Goal: Task Accomplishment & Management: Use online tool/utility

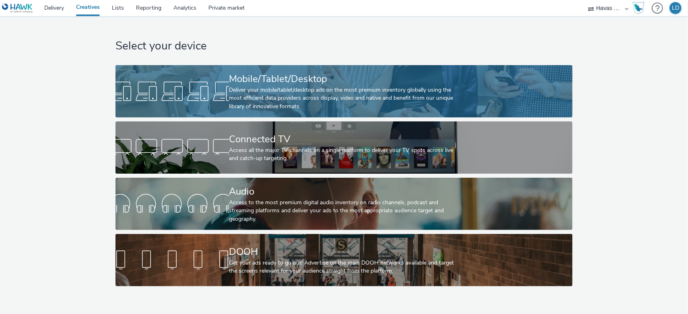
click at [264, 101] on div "Deliver your mobile/tablet/desktop ads on the most premium inventory globally u…" at bounding box center [342, 98] width 227 height 25
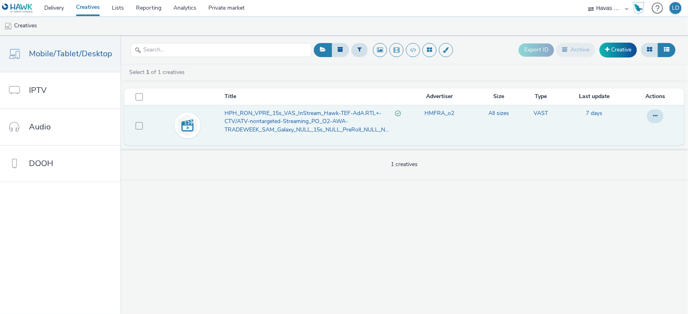
click at [288, 121] on span "HPH_RON_VPRE_15s_VAS_InStream_Hawk-TEF-AdA.RTL+-CTV/ATV-nontargeted-Streaming_P…" at bounding box center [310, 121] width 171 height 25
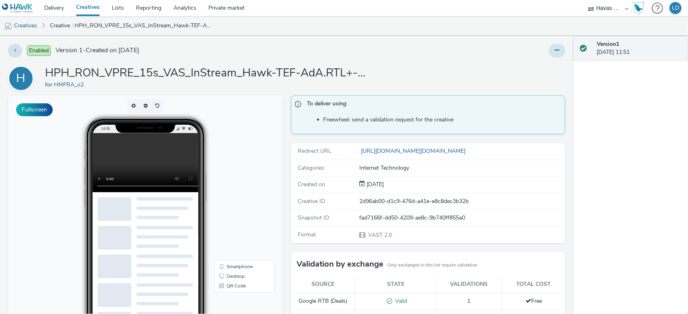
click at [555, 50] on icon at bounding box center [557, 50] width 4 height 6
click at [530, 69] on link "Edit" at bounding box center [535, 67] width 60 height 16
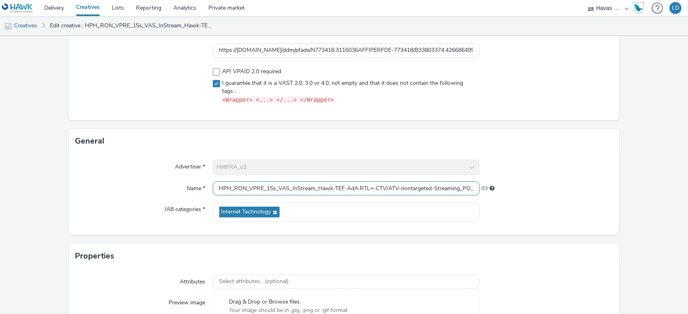
scroll to position [97, 0]
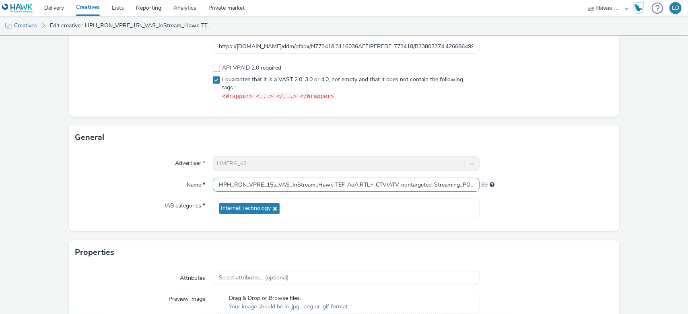
drag, startPoint x: 398, startPoint y: 184, endPoint x: 374, endPoint y: 182, distance: 23.4
click at [374, 182] on input "HPH_RON_VPRE_15s_VAS_InStream_Hawk-TEF-AdA.RTL+-CTV/ATV-nontargeted-Streaming_P…" at bounding box center [346, 185] width 267 height 14
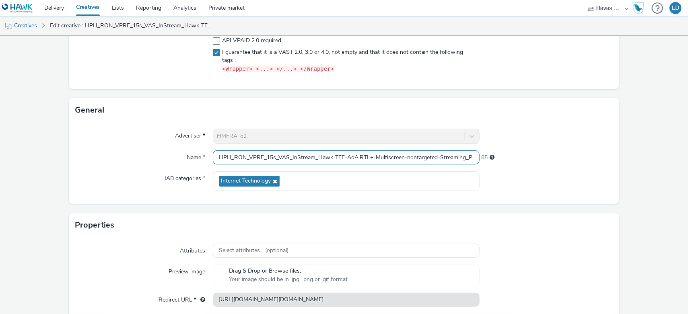
scroll to position [159, 0]
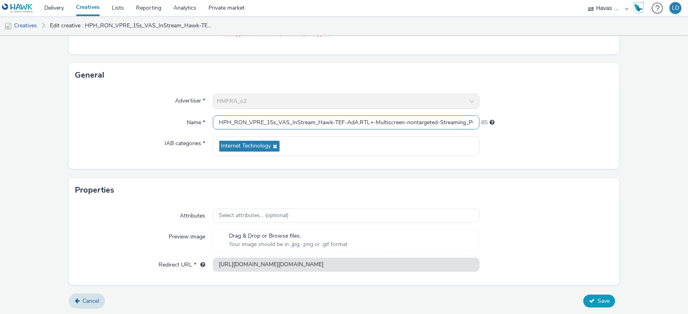
type input "HPH_RON_VPRE_15s_VAS_InStream_Hawk-TEF-AdA.RTL+-Multiscreen-nontargeted-Streami…"
click at [589, 301] on icon at bounding box center [592, 301] width 6 height 6
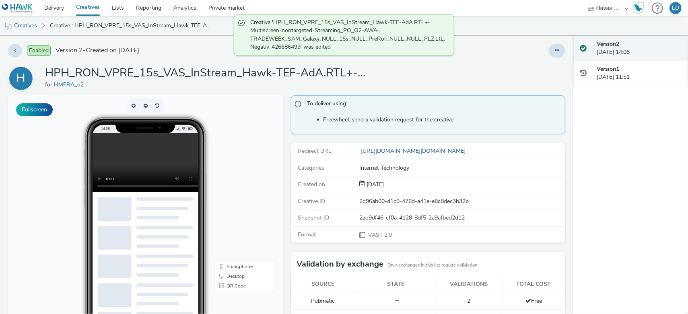
click at [23, 25] on link "Creatives" at bounding box center [20, 25] width 41 height 19
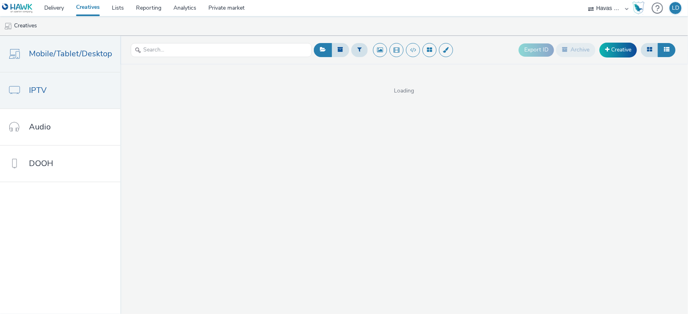
click at [45, 92] on span "IPTV" at bounding box center [38, 91] width 18 height 12
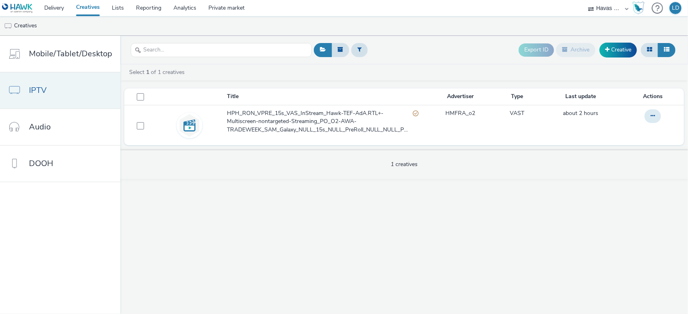
click at [60, 92] on link "IPTV" at bounding box center [60, 90] width 120 height 36
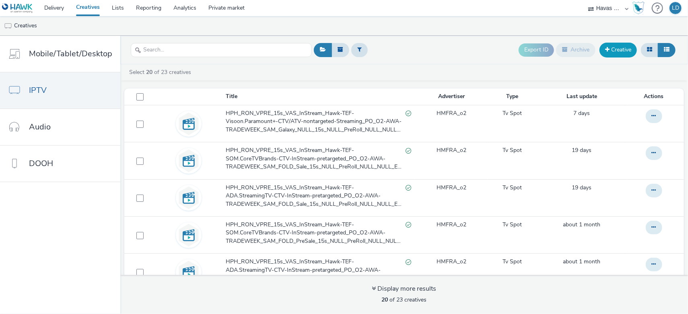
click at [617, 53] on link "Creative" at bounding box center [618, 50] width 37 height 14
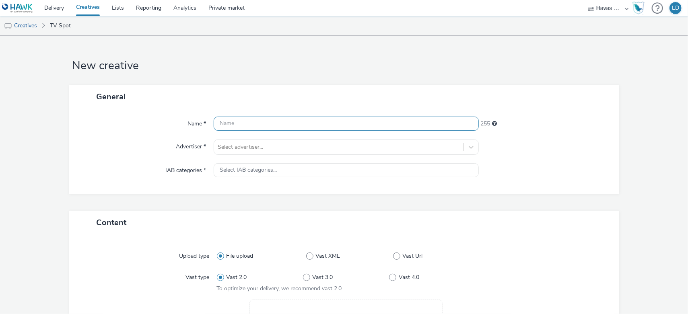
click at [219, 122] on input "text" at bounding box center [346, 124] width 265 height 14
paste input "HPH_RON_VPRE_15s_VAS_InStream_Hawk-TEF-AdA.RTL+-CTV/ATV-nontargeted-Streaming_P…"
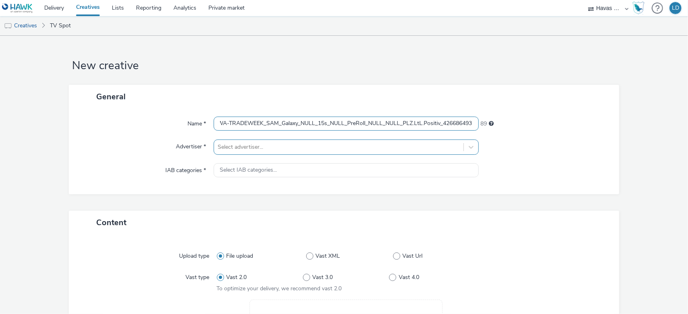
type input "HPH_RON_VPRE_15s_VAS_InStream_Hawk-TEF-AdA.RTL+-CTV/ATV-nontargeted-Streaming_P…"
click at [244, 142] on div at bounding box center [339, 147] width 242 height 10
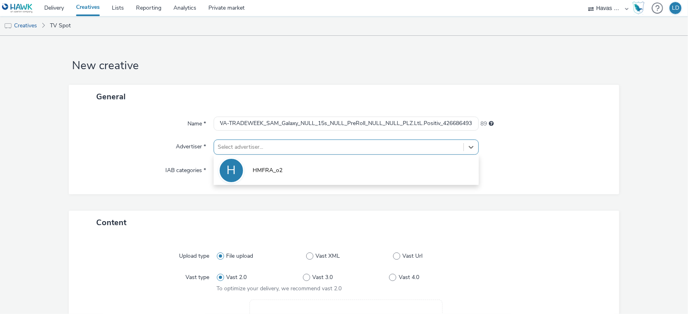
scroll to position [0, 0]
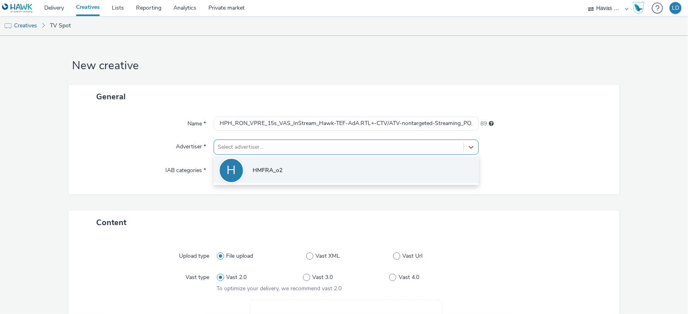
click at [254, 171] on span "HMFRA_o2" at bounding box center [268, 171] width 30 height 8
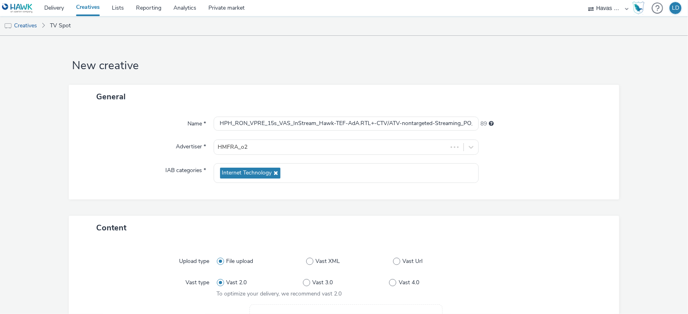
click at [254, 171] on span "Internet Technology" at bounding box center [247, 173] width 50 height 7
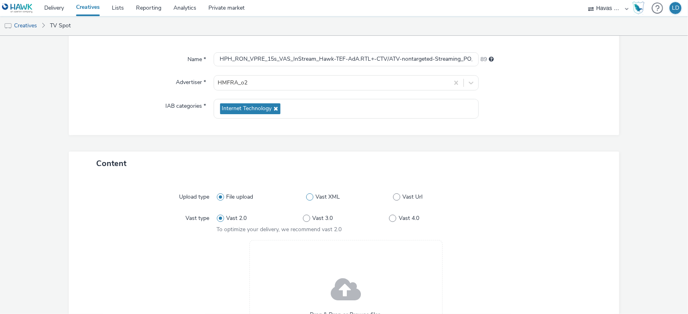
click at [389, 196] on label "Vast XML" at bounding box center [349, 197] width 87 height 8
click at [312, 196] on input "Vast XML" at bounding box center [308, 197] width 5 height 5
radio input "false"
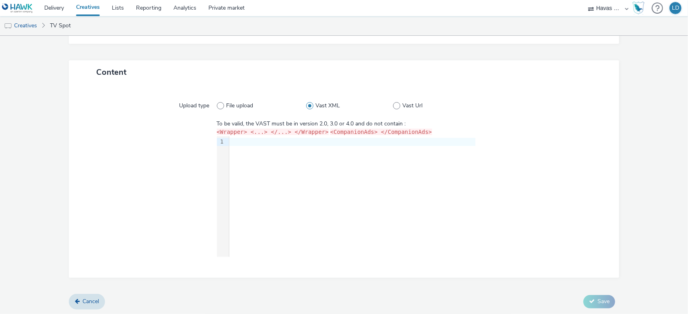
scroll to position [156, 0]
drag, startPoint x: 155, startPoint y: 143, endPoint x: 222, endPoint y: 163, distance: 69.9
click at [155, 143] on div at bounding box center [150, 189] width 134 height 138
click at [244, 147] on div "9 1 ›" at bounding box center [346, 196] width 259 height 121
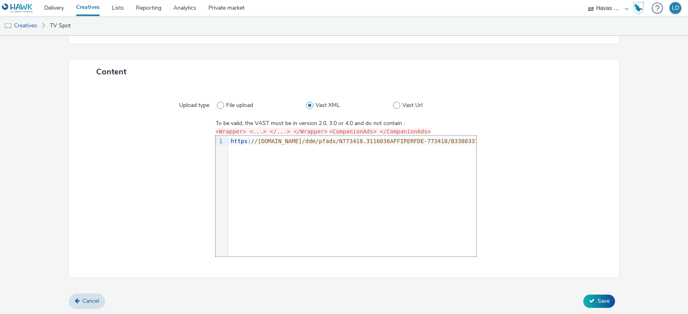
scroll to position [0, 822]
click at [389, 103] on label "Vast XML" at bounding box center [349, 105] width 87 height 8
click at [312, 103] on input "Vast XML" at bounding box center [308, 105] width 5 height 5
click at [393, 105] on span at bounding box center [396, 105] width 7 height 7
click at [393, 105] on input "Vast Url" at bounding box center [395, 105] width 5 height 5
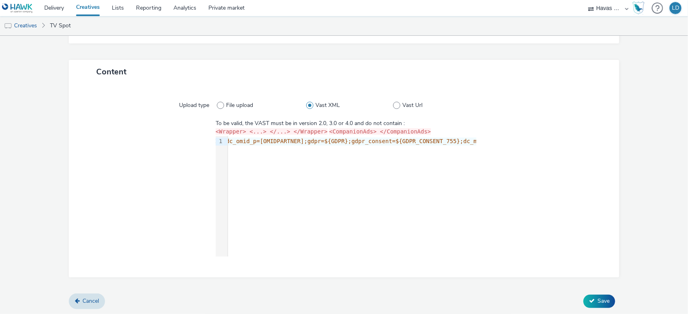
radio input "false"
radio input "true"
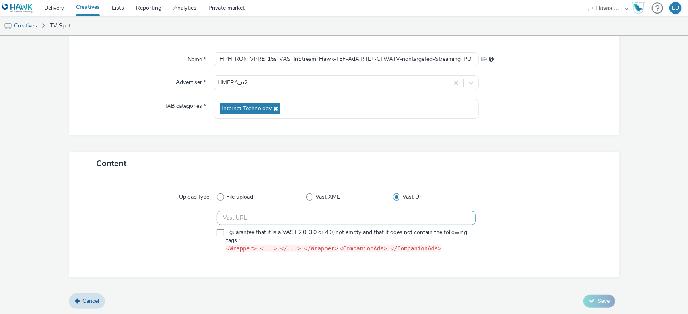
click at [308, 214] on input "text" at bounding box center [346, 218] width 259 height 14
paste input "https://[DOMAIN_NAME]/ddm/pfadx/N773418.3116036AFFIPERFDE-773418/B33803374.4266…"
type input "https://[DOMAIN_NAME]/ddm/pfadx/N773418.3116036AFFIPERFDE-773418/B33803374.4266…"
click at [218, 233] on span at bounding box center [220, 232] width 7 height 7
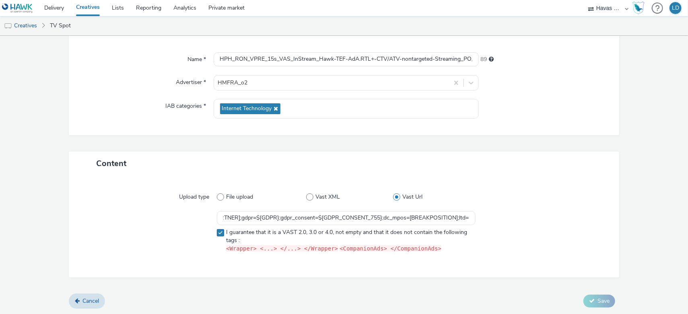
scroll to position [0, 0]
checkbox input "true"
click at [598, 303] on span "Save" at bounding box center [604, 301] width 12 height 8
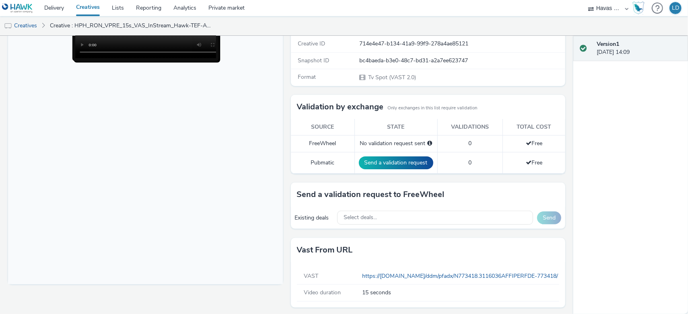
scroll to position [142, 0]
click at [415, 164] on button "Send a validation request" at bounding box center [396, 162] width 74 height 13
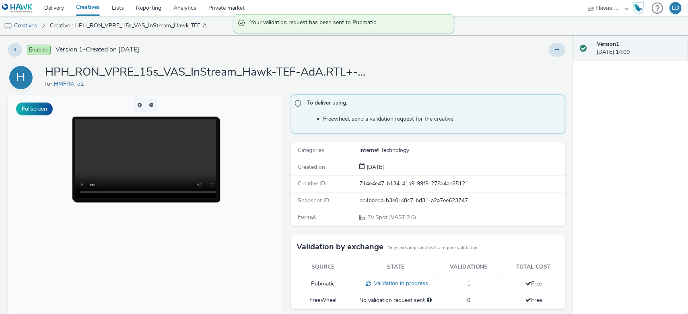
scroll to position [0, 0]
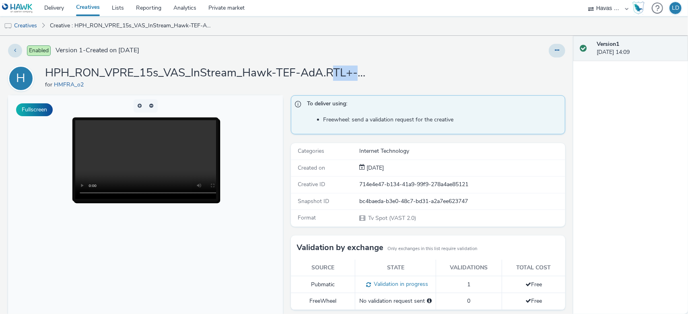
drag, startPoint x: 333, startPoint y: 74, endPoint x: 369, endPoint y: 74, distance: 35.8
click at [369, 74] on div "H HPH_RON_VPRE_15s_VAS_InStream_Hawk-TEF-AdA.RTL+-CTV/ATV-nontargeted-Streaming…" at bounding box center [286, 79] width 557 height 26
click at [549, 51] on button at bounding box center [557, 51] width 17 height 14
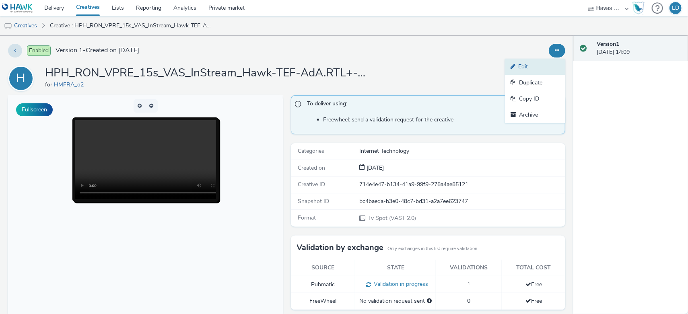
click at [530, 69] on link "Edit" at bounding box center [535, 67] width 60 height 16
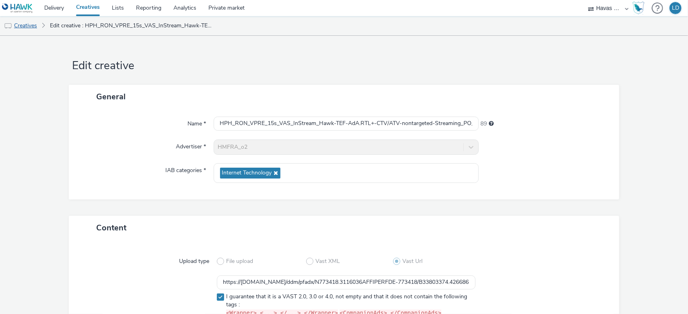
click at [27, 28] on link "Creatives" at bounding box center [20, 25] width 41 height 19
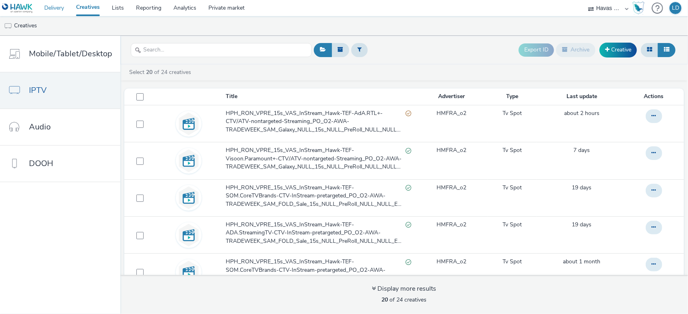
click at [53, 10] on link "Delivery" at bounding box center [54, 8] width 32 height 16
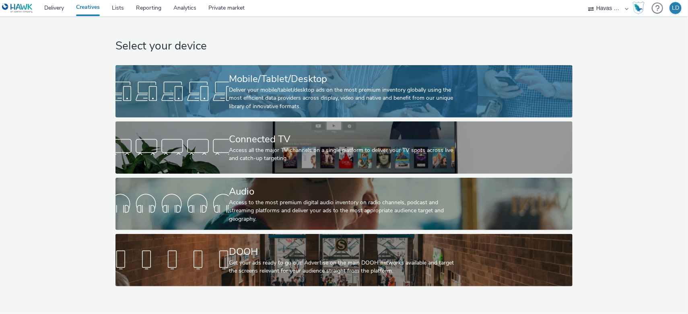
click at [264, 95] on div "Deliver your mobile/tablet/desktop ads on the most premium inventory globally u…" at bounding box center [342, 98] width 227 height 25
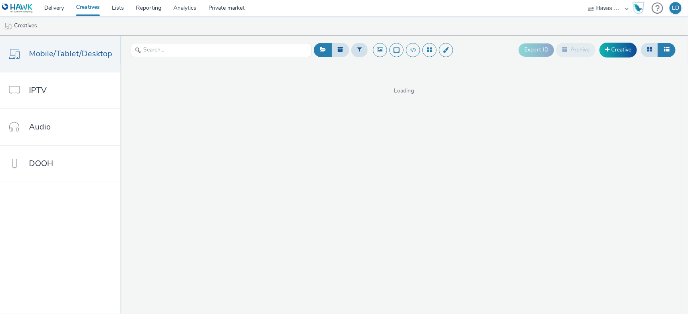
click at [165, 118] on div "Export ID Archive Creative Loading" at bounding box center [404, 175] width 568 height 279
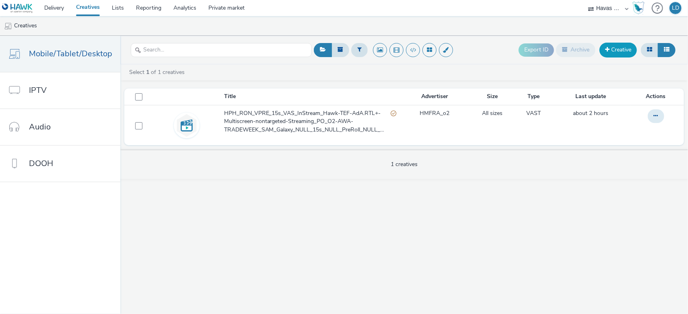
click at [620, 50] on link "Creative" at bounding box center [618, 50] width 37 height 14
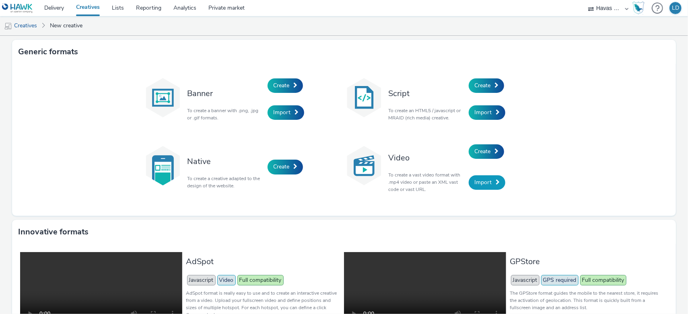
click at [482, 186] on span "Import" at bounding box center [483, 183] width 17 height 8
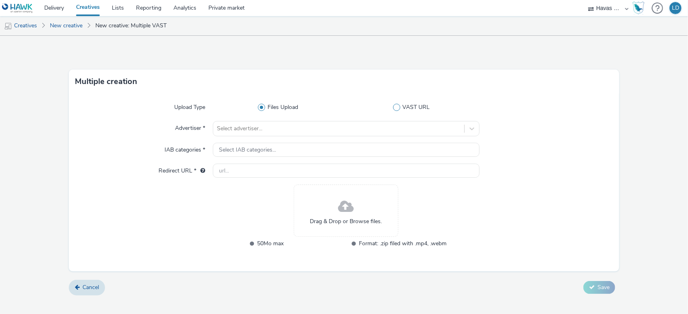
click at [400, 106] on span at bounding box center [396, 107] width 7 height 7
click at [411, 106] on input "VAST URL" at bounding box center [413, 107] width 5 height 5
radio input "false"
radio input "true"
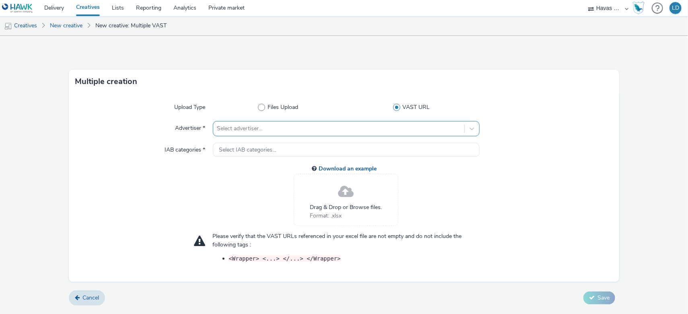
click at [259, 130] on div at bounding box center [338, 129] width 243 height 10
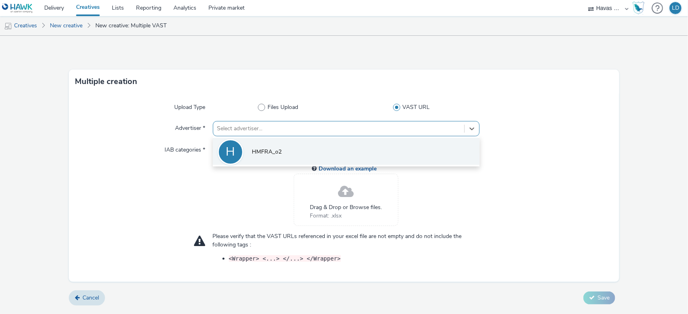
click at [263, 148] on span "HMFRA_o2" at bounding box center [267, 152] width 30 height 8
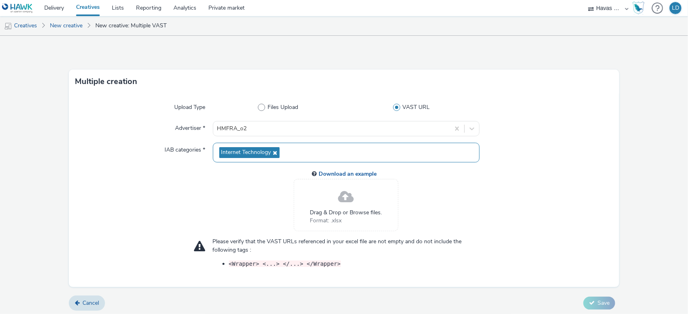
click at [264, 152] on span "Internet Technology" at bounding box center [246, 152] width 50 height 7
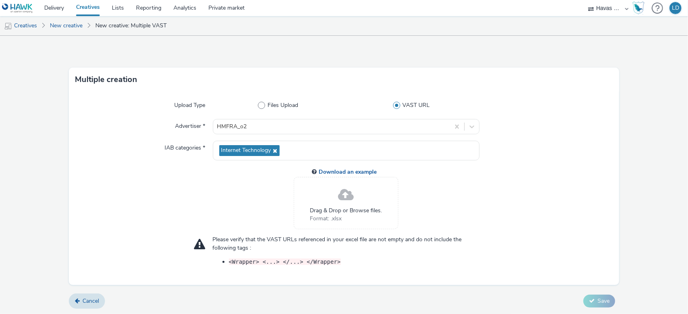
click at [415, 103] on span "VAST URL" at bounding box center [416, 105] width 27 height 8
click at [415, 103] on input "VAST URL" at bounding box center [413, 105] width 5 height 5
click at [279, 99] on div "Files Upload VAST URL" at bounding box center [346, 105] width 267 height 14
click at [279, 104] on span "Files Upload" at bounding box center [283, 105] width 31 height 8
click at [279, 104] on input "Files Upload" at bounding box center [280, 105] width 5 height 5
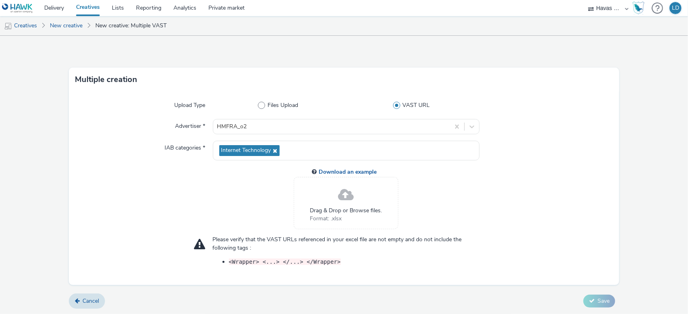
radio input "true"
radio input "false"
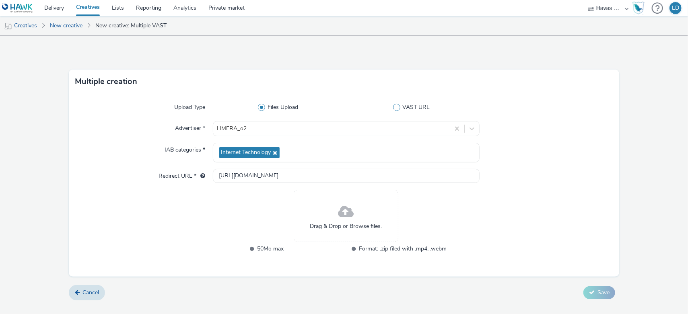
scroll to position [0, 0]
click at [411, 107] on span "VAST URL" at bounding box center [416, 107] width 27 height 8
click at [411, 107] on input "VAST URL" at bounding box center [413, 107] width 5 height 5
radio input "false"
radio input "true"
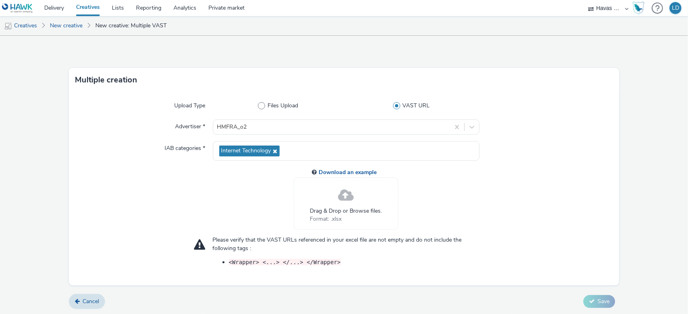
scroll to position [2, 0]
click at [285, 248] on div "Please verify that the VAST URLs referenced in your excel file are not empty an…" at bounding box center [346, 251] width 267 height 31
click at [270, 268] on div "Please verify that the VAST URLs referenced in your excel file are not empty an…" at bounding box center [346, 254] width 267 height 36
click at [337, 212] on span "Drag & Drop or Browse files." at bounding box center [346, 211] width 72 height 8
click at [80, 26] on link "New creative" at bounding box center [66, 25] width 41 height 19
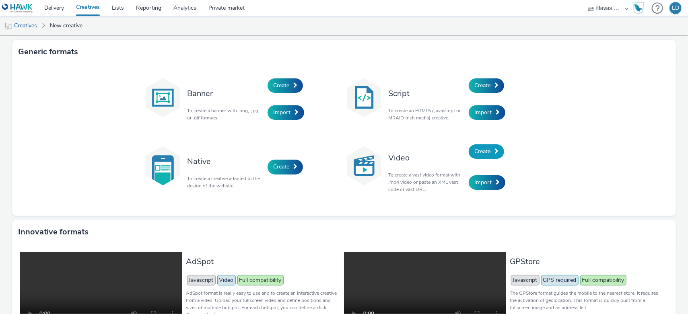
click at [486, 154] on span "Create" at bounding box center [483, 152] width 16 height 8
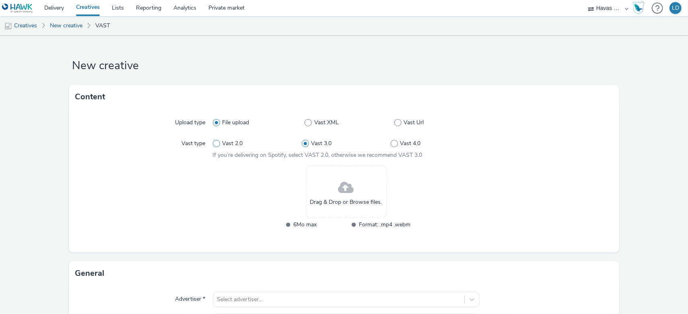
click at [230, 144] on span "Vast 2.0" at bounding box center [232, 144] width 21 height 8
click at [218, 144] on input "Vast 2.0" at bounding box center [215, 143] width 5 height 5
radio input "true"
radio input "false"
click at [398, 126] on label "Vast Url" at bounding box center [436, 123] width 85 height 8
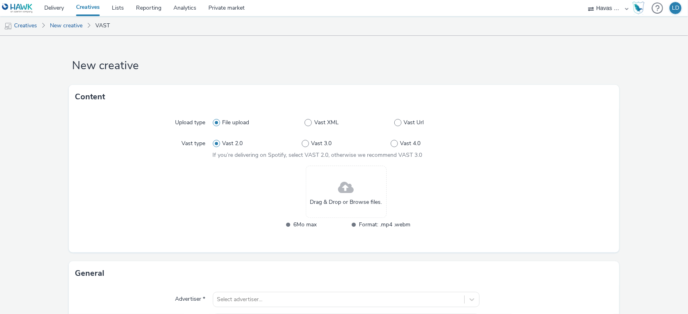
click at [398, 126] on input "Vast Url" at bounding box center [396, 122] width 5 height 5
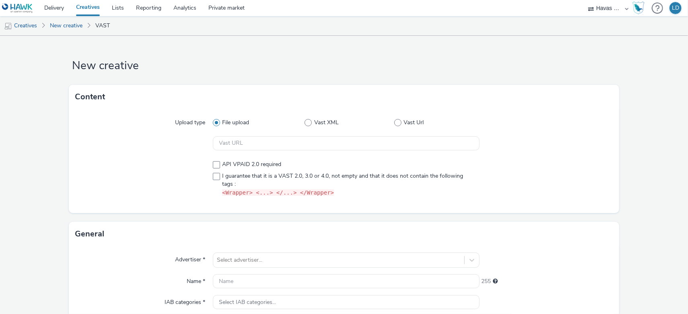
radio input "false"
radio input "true"
click at [280, 145] on input "text" at bounding box center [346, 143] width 267 height 14
paste input "HPH_RON_VPRE_15s_VAS_InStream_Hawk-TEF-AdA.RTL+-CTV/ATV-nontargeted-Streaming_P…"
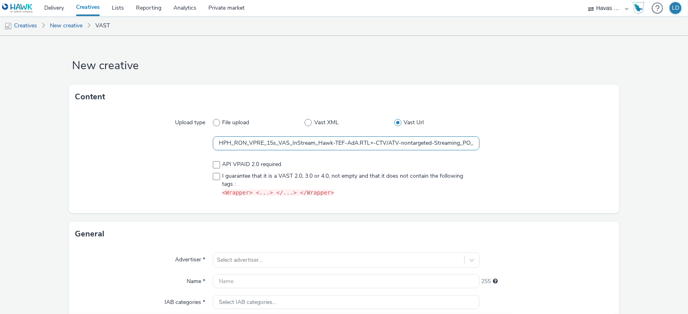
scroll to position [0, 273]
type input "HPH_RON_VPRE_15s_VAS_InStream_Hawk-TEF-AdA.RTL+-CTV/ATV-nontargeted-Streaming_P…"
click at [166, 164] on div "Upload type File upload Vast XML Vast Url HPH_RON_VPRE_15s_VAS_InStream_Hawk-TE…" at bounding box center [344, 161] width 551 height 104
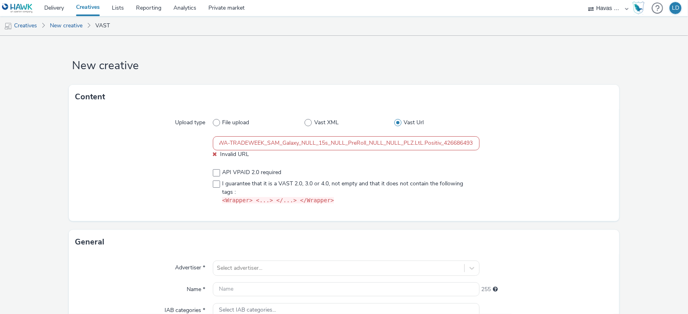
scroll to position [0, 0]
click at [251, 143] on input "HPH_RON_VPRE_15s_VAS_InStream_Hawk-TEF-AdA.RTL+-CTV/ATV-nontargeted-Streaming_P…" at bounding box center [346, 143] width 267 height 14
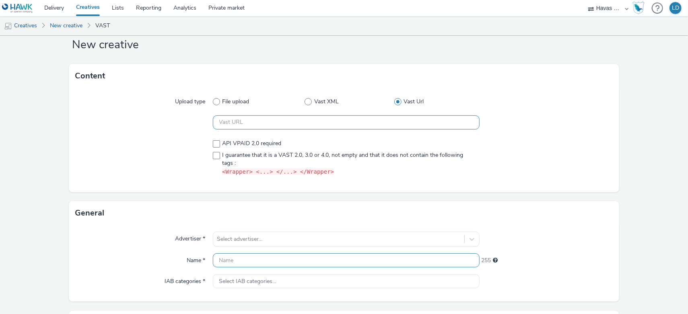
scroll to position [32, 0]
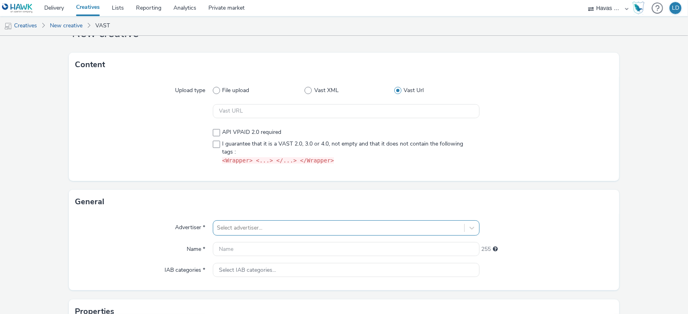
click at [251, 227] on div "Advertiser * Select advertiser... Name * 255 IAB categories * Select IAB catego…" at bounding box center [344, 252] width 551 height 76
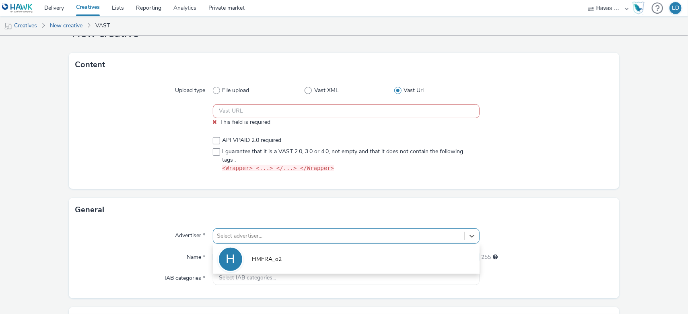
click at [246, 259] on li "H HMFRA_o2" at bounding box center [346, 259] width 267 height 27
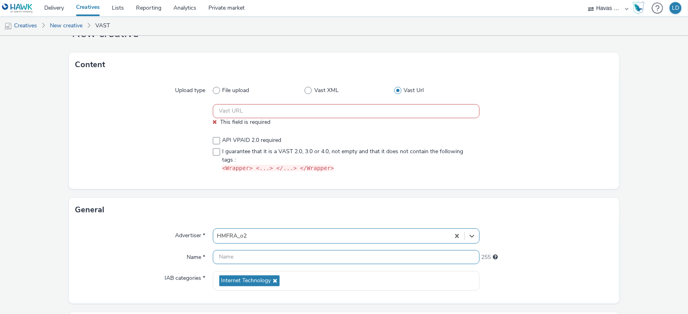
click at [240, 263] on input "text" at bounding box center [346, 257] width 267 height 14
click at [248, 256] on input "text" at bounding box center [346, 257] width 267 height 14
paste input "HPH_RON_VPRE_15s_VAS_InStream_Hawk-TEF-AdA.RTL+-CTV/ATV-nontargeted-Streaming_P…"
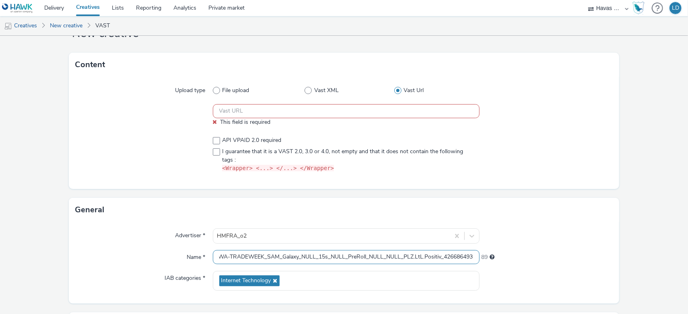
scroll to position [0, 0]
drag, startPoint x: 349, startPoint y: 258, endPoint x: 120, endPoint y: 254, distance: 229.1
click at [120, 254] on div "Name * HPH_RON_VPRE_15s_VAS_InStream_Hawk-TEF-AdA.RTL+-CTV/ATV-nontargeted-Stre…" at bounding box center [344, 257] width 538 height 14
click at [221, 259] on input "HPH_RON_VPRE_15s_VAS_InStream_Hawk-TEF-AdA.RTL+-CTV/ATV-nontargeted-Streaming_P…" at bounding box center [346, 257] width 267 height 14
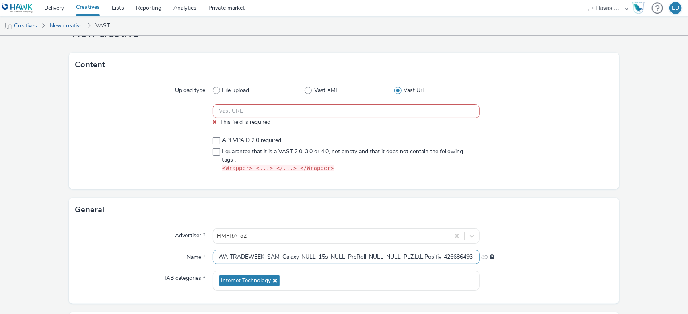
drag, startPoint x: 442, startPoint y: 259, endPoint x: 539, endPoint y: 258, distance: 97.4
click at [539, 258] on div "Name * HPH_RON_VPRE_15s_VAS_InStream_Hawk-TEF-AdA.RTL+-CTV/ATV-nontargeted-Stre…" at bounding box center [344, 257] width 538 height 14
click at [447, 258] on input "HPH_RON_VPRE_15s_VAS_InStream_Hawk-TEF-AdA.RTL+-CTV/ATV-nontargeted-Streaming_P…" at bounding box center [346, 257] width 267 height 14
click at [442, 258] on input "HPH_RON_VPRE_15s_VAS_InStream_Hawk-TEF-AdA.RTL+-CTV/ATV-nontargeted-Streaming_P…" at bounding box center [346, 257] width 267 height 14
click at [441, 256] on input "HPH_RON_VPRE_15s_VAS_InStream_Hawk-TEF-AdA.RTL+-CTV/ATV-nontargeted-Streaming_P…" at bounding box center [346, 257] width 267 height 14
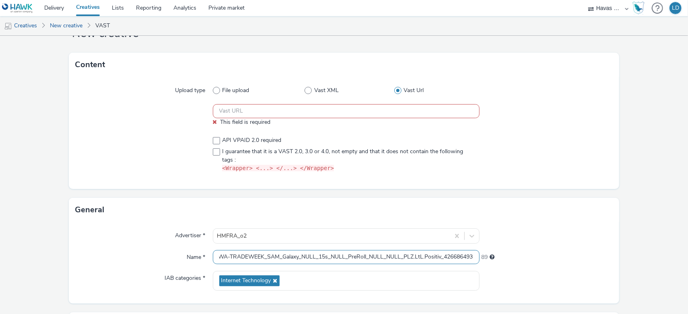
click at [436, 257] on input "HPH_RON_VPRE_15s_VAS_InStream_Hawk-TEF-AdA.RTL+-CTV/ATV-nontargeted-Streaming_P…" at bounding box center [346, 257] width 267 height 14
click at [390, 258] on input "HPH_RON_VPRE_15s_VAS_InStream_Hawk-TEF-AdA.RTL+-CTV/ATV-nontargeted-Streaming_P…" at bounding box center [346, 257] width 267 height 14
click at [390, 257] on input "HPH_RON_VPRE_15s_VAS_InStream_Hawk-TEF-AdA.RTL+-CTV/ATV-nontargeted-Streaming_P…" at bounding box center [346, 257] width 267 height 14
click at [396, 257] on input "HPH_RON_VPRE_15s_VAS_InStream_Hawk-TEF-AdA.RTL+-CTV/ATV-nontargeted-Streaming_P…" at bounding box center [346, 257] width 267 height 14
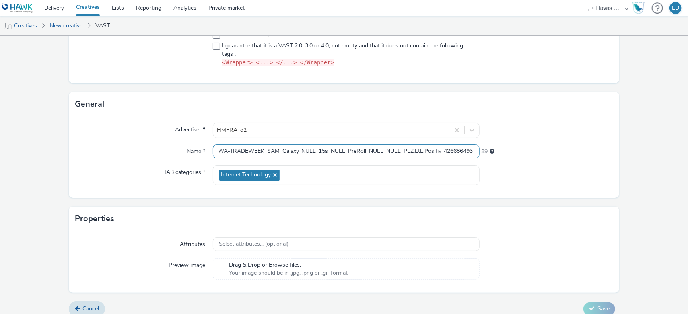
scroll to position [146, 0]
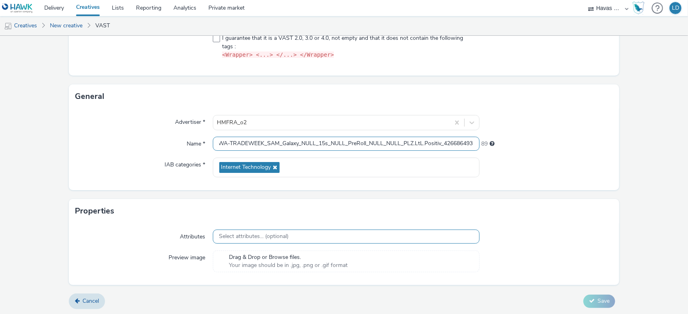
type input "HPH_RON_VPRE_15s_VAS_InStream_Hawk-TEF-AdA.RTL+-CTV/ATV-nontargeted-Streaming_P…"
click at [328, 238] on div "Select attributes... (optional)" at bounding box center [346, 237] width 267 height 14
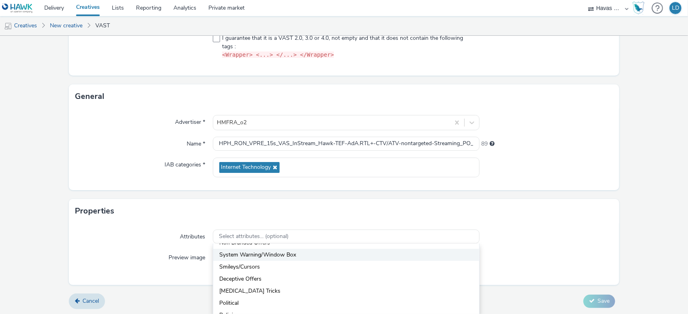
scroll to position [261, 0]
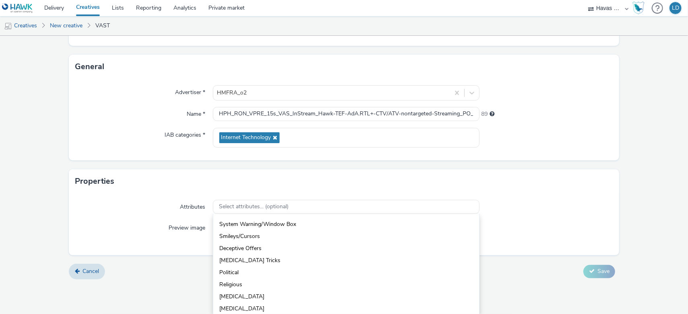
click at [483, 177] on form "New creative Content Upload type File upload Vast XML Vast Url This field is re…" at bounding box center [344, 72] width 688 height 425
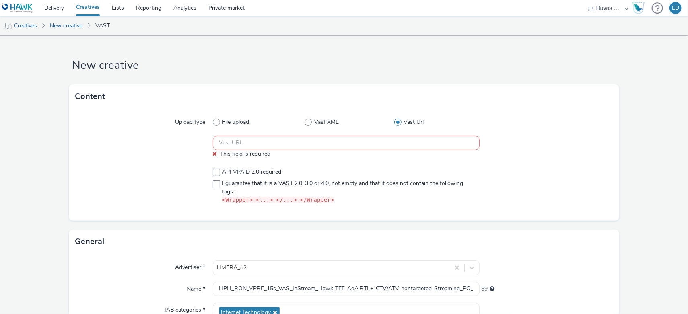
scroll to position [0, 0]
drag, startPoint x: 29, startPoint y: 180, endPoint x: 35, endPoint y: 180, distance: 6.1
click at [30, 180] on form "New creative Content Upload type File upload Vast XML Vast Url This field is re…" at bounding box center [344, 248] width 688 height 425
click at [294, 145] on input "text" at bounding box center [346, 143] width 267 height 14
paste input "https://[DOMAIN_NAME]/ddm/pfadx/N773418.3116036AFFIPERFDE-773418/B33803374.4266…"
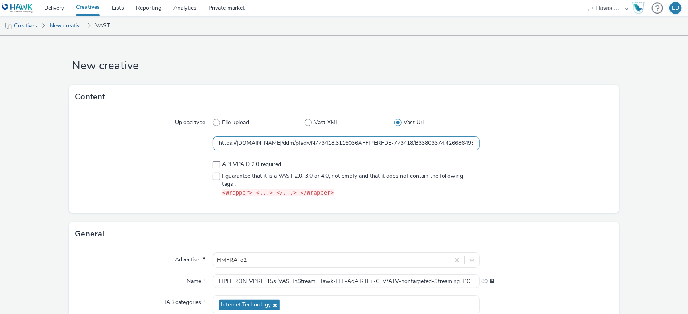
scroll to position [0, 743]
type input "https://[DOMAIN_NAME]/ddm/pfadx/N773418.3116036AFFIPERFDE-773418/B33803374.4266…"
click at [150, 153] on div "Upload type File upload Vast XML Vast Url https://ad.doubleclick.net/ddm/pfadx/…" at bounding box center [344, 161] width 551 height 104
click at [213, 177] on span at bounding box center [216, 176] width 7 height 7
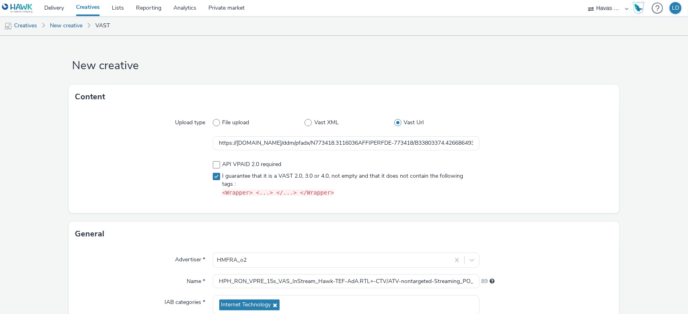
checkbox input "true"
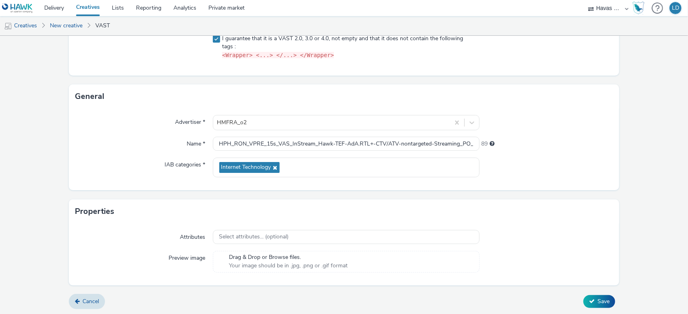
scroll to position [138, 0]
drag, startPoint x: 590, startPoint y: 301, endPoint x: 622, endPoint y: 297, distance: 31.8
click at [590, 301] on button "Save" at bounding box center [600, 301] width 32 height 13
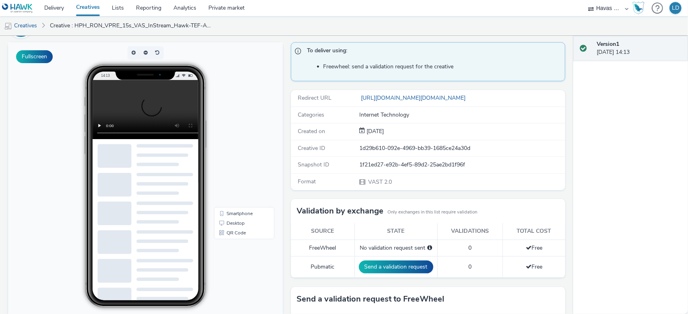
scroll to position [64, 0]
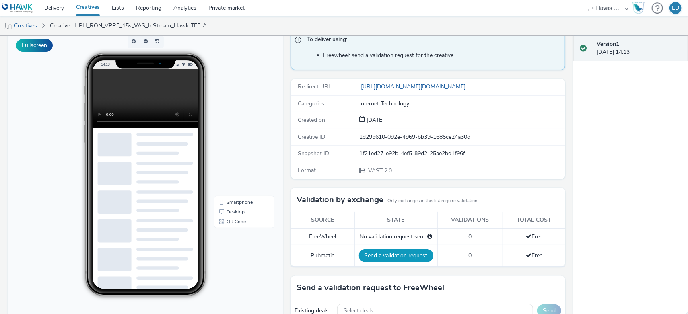
click at [393, 256] on button "Send a validation request" at bounding box center [396, 256] width 74 height 13
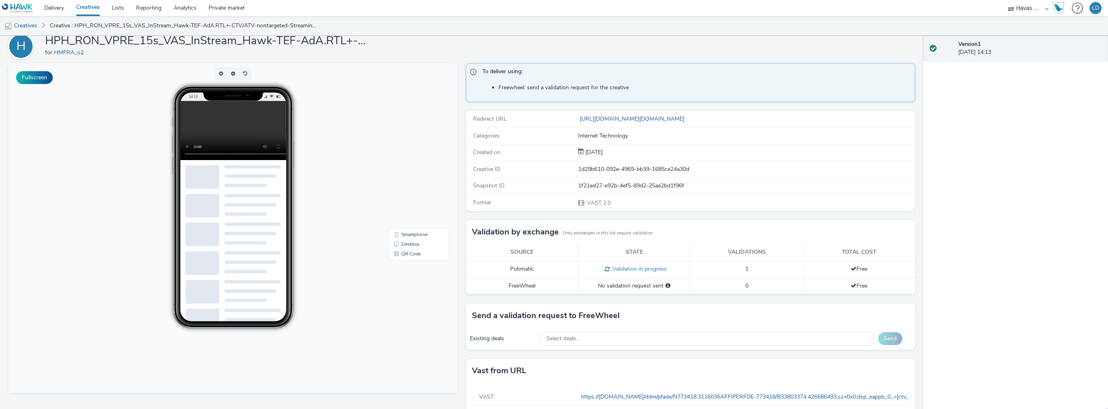
scroll to position [0, 0]
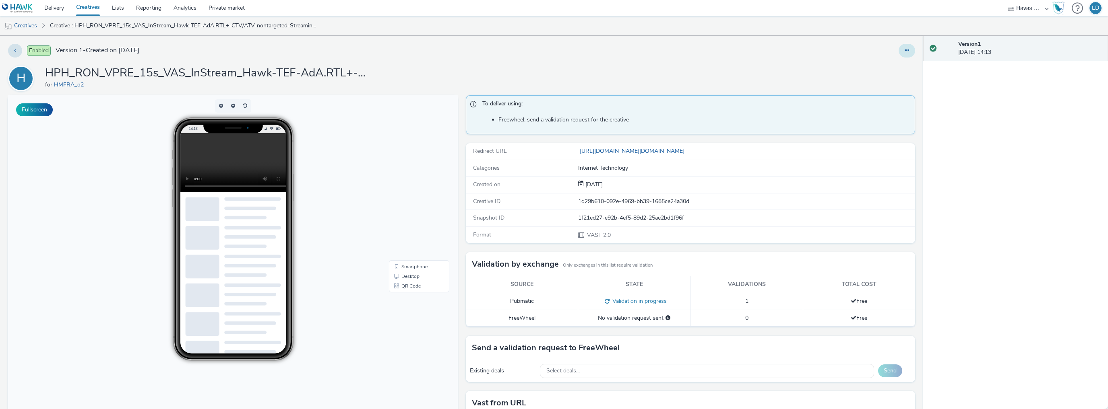
click at [688, 53] on icon at bounding box center [906, 50] width 4 height 6
click at [688, 70] on link "Edit" at bounding box center [885, 67] width 60 height 16
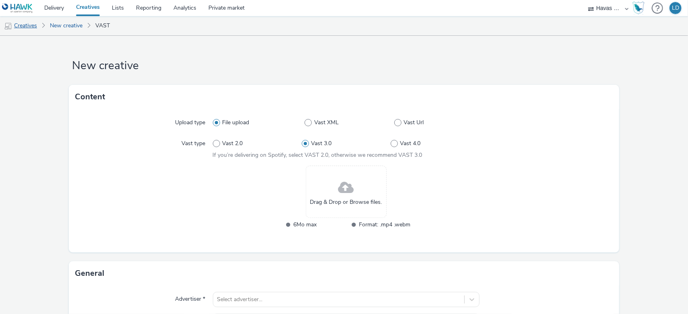
click at [30, 27] on link "Creatives" at bounding box center [20, 25] width 41 height 19
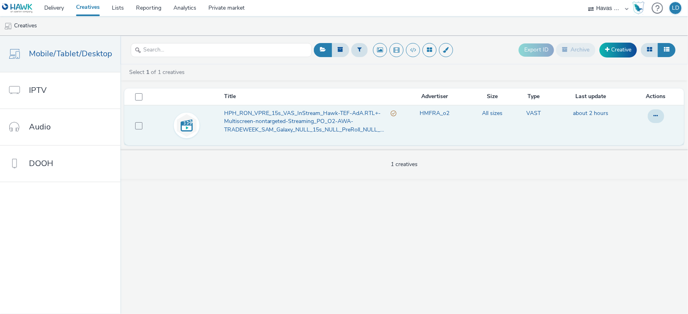
click at [274, 121] on span "HPH_RON_VPRE_15s_VAS_InStream_Hawk-TEF-AdA.RTL+-Multiscreen-nontargeted-Streami…" at bounding box center [307, 121] width 167 height 25
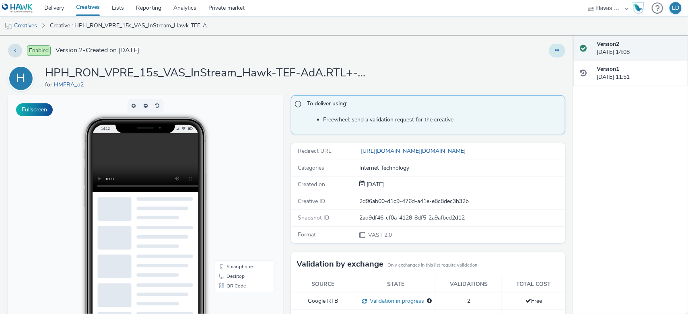
click at [555, 52] on icon at bounding box center [557, 50] width 4 height 6
click at [539, 65] on link "Edit" at bounding box center [535, 67] width 60 height 16
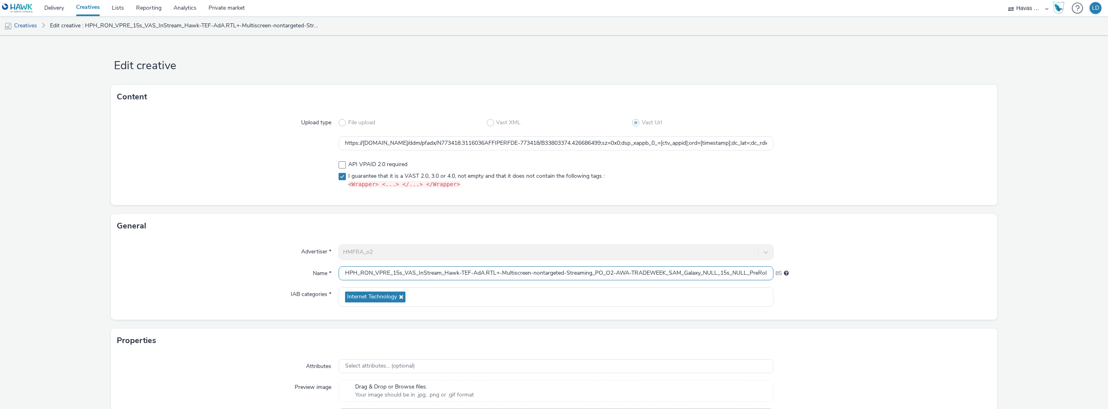
scroll to position [0, 114]
drag, startPoint x: 644, startPoint y: 275, endPoint x: 791, endPoint y: 266, distance: 146.8
click at [688, 266] on div "Name * HPH_RON_VPRE_15s_VAS_InStream_Hawk-TEF-AdA.RTL+-Multiscreen-nontargeted-…" at bounding box center [553, 273] width 873 height 14
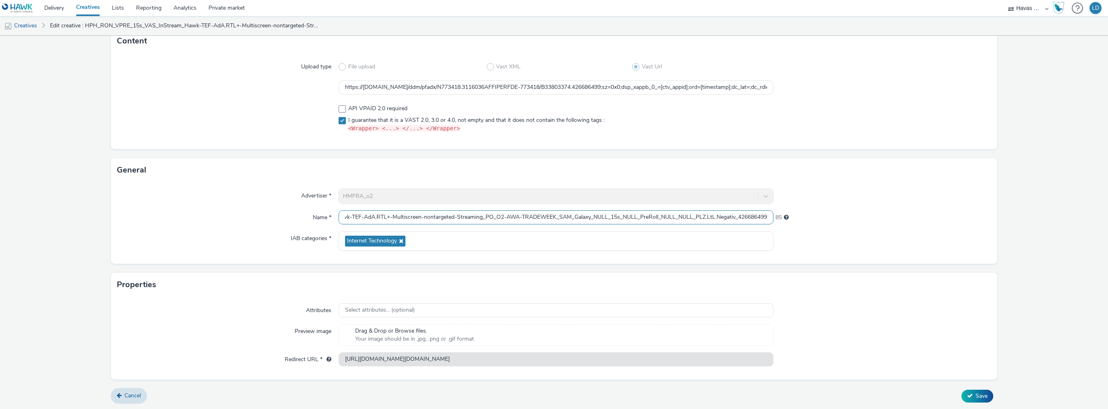
scroll to position [0, 0]
